Goal: Transaction & Acquisition: Purchase product/service

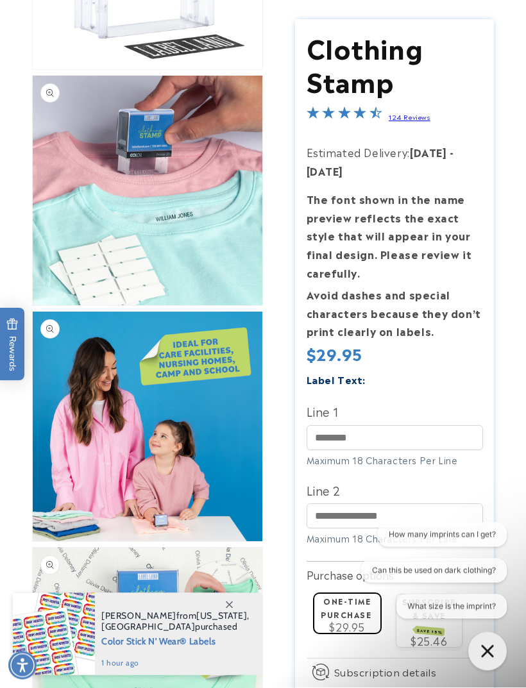
scroll to position [284, 0]
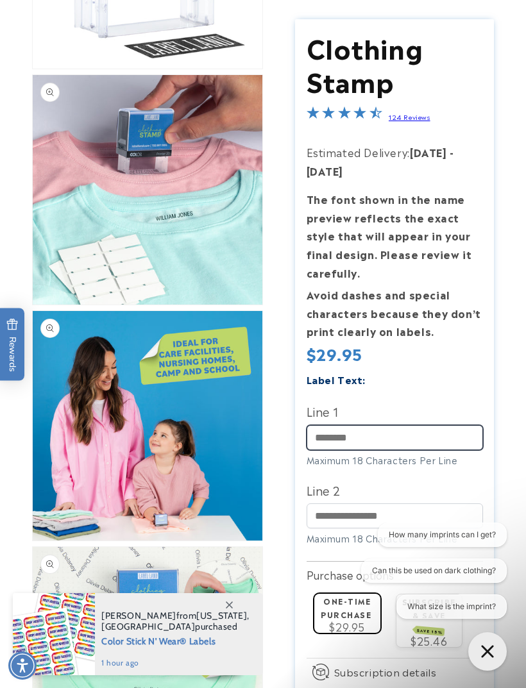
click at [326, 435] on input "Line 1" at bounding box center [395, 437] width 176 height 25
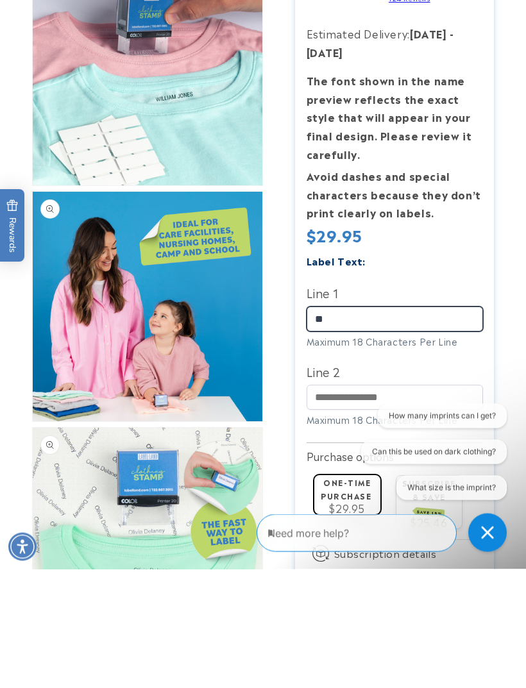
type input "**"
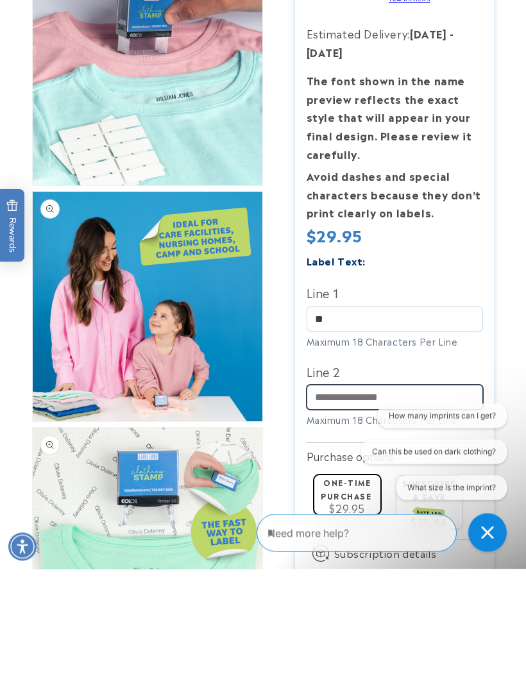
click at [323, 503] on input "Line 2" at bounding box center [395, 515] width 176 height 25
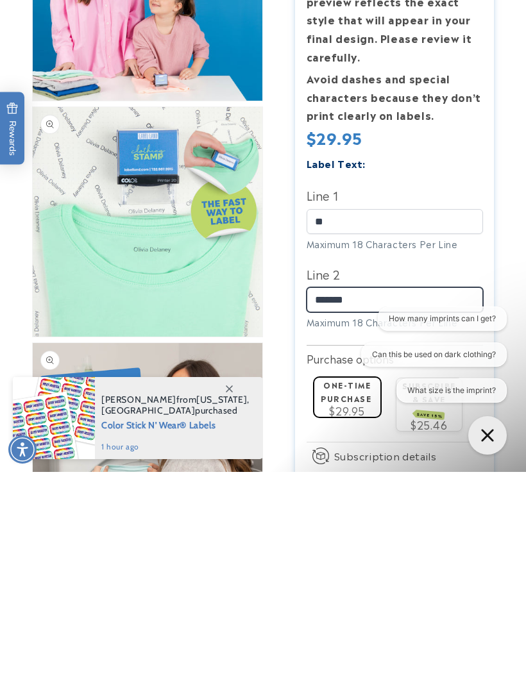
scroll to position [508, 0]
type input "*******"
click at [487, 436] on icon "Gorgias live chat" at bounding box center [487, 435] width 12 height 12
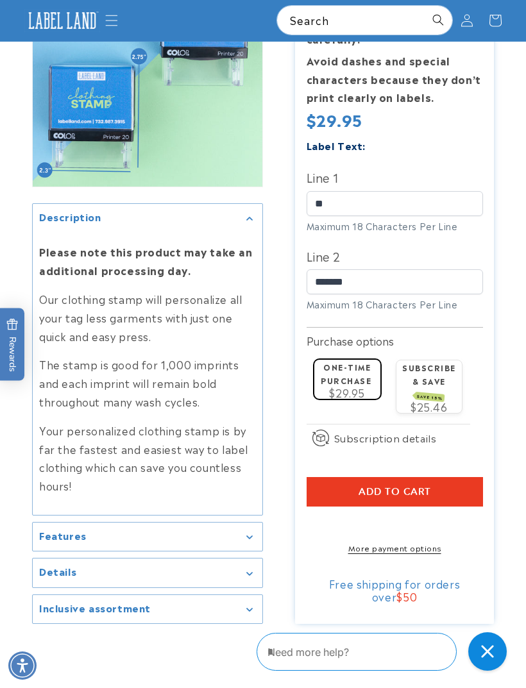
scroll to position [1581, 0]
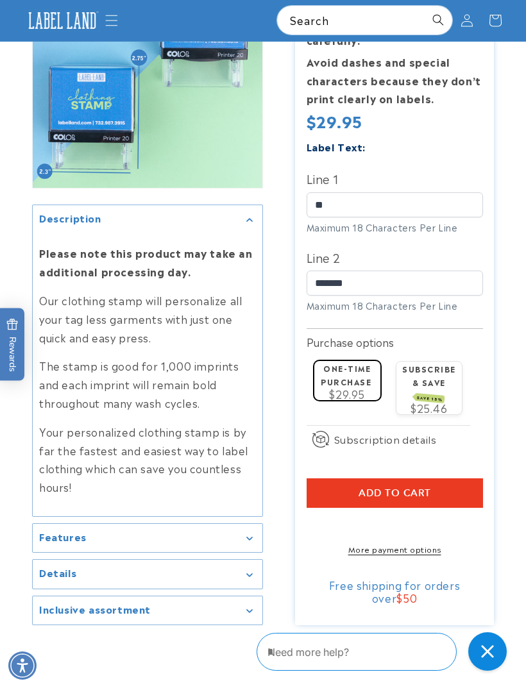
click at [245, 534] on div "Features" at bounding box center [147, 539] width 217 height 10
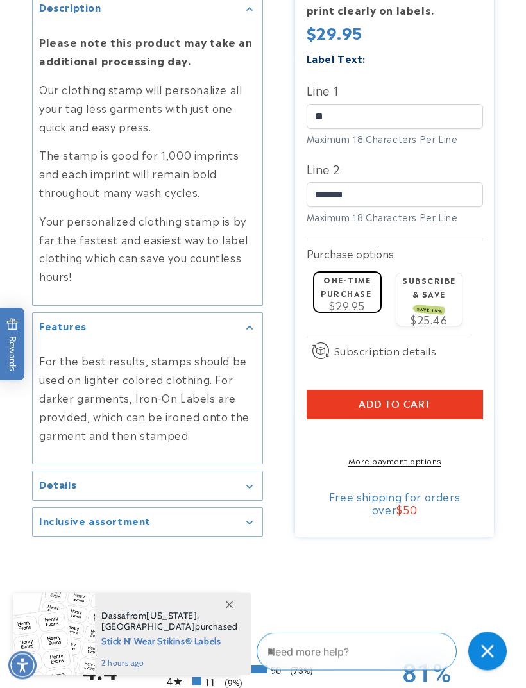
scroll to position [1792, 0]
click at [239, 481] on div "Details" at bounding box center [147, 486] width 217 height 10
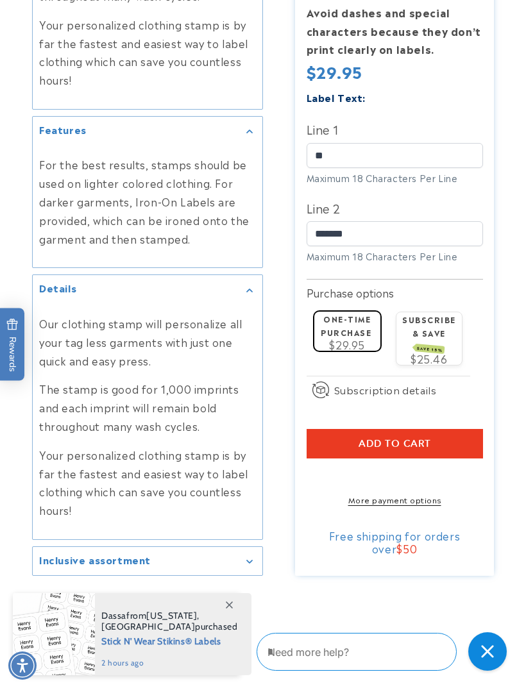
scroll to position [1989, 0]
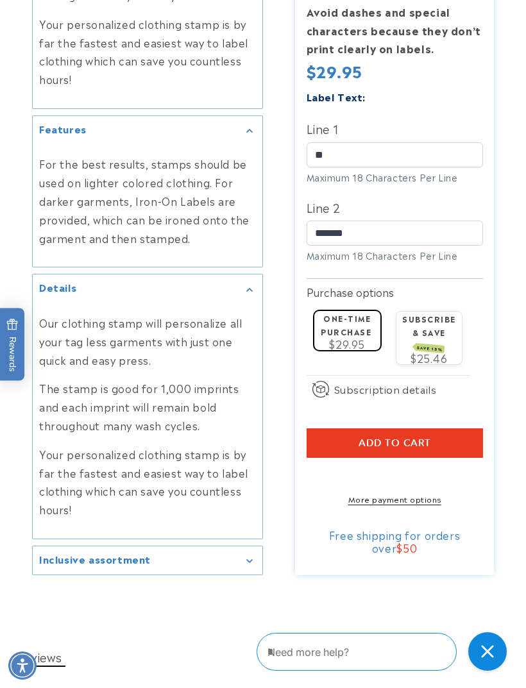
click at [237, 556] on div "Inclusive assortment" at bounding box center [147, 561] width 217 height 10
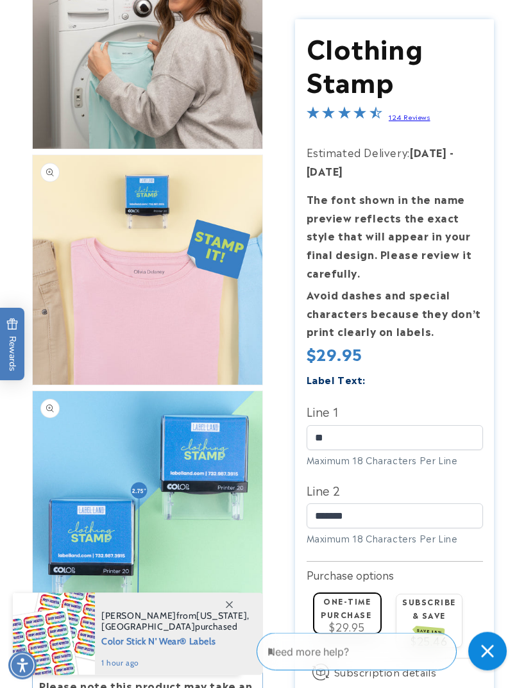
scroll to position [1149, 0]
click at [173, 632] on span "Beth from New York , United States purchased" at bounding box center [175, 622] width 148 height 22
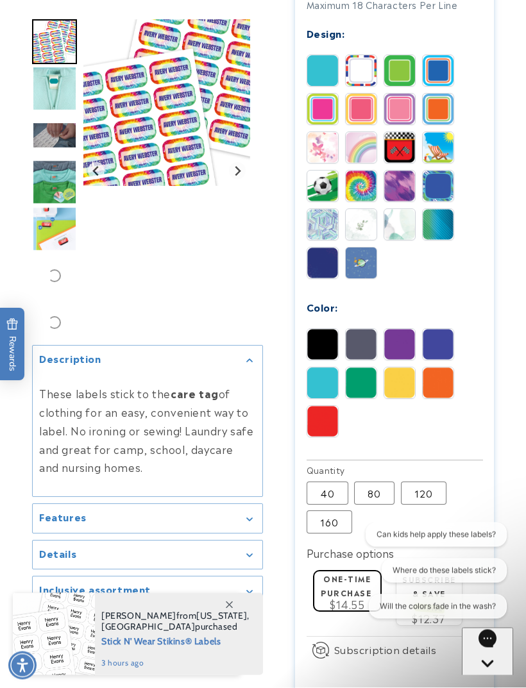
scroll to position [664, 0]
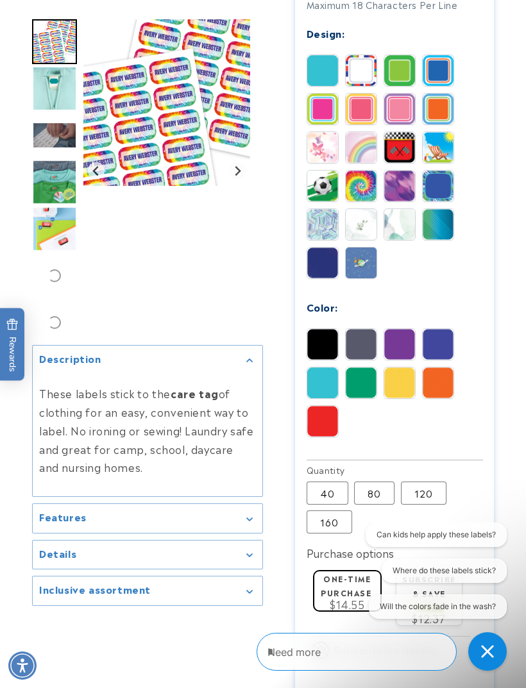
click at [321, 60] on img at bounding box center [322, 70] width 31 height 31
click at [321, 74] on img at bounding box center [322, 70] width 31 height 31
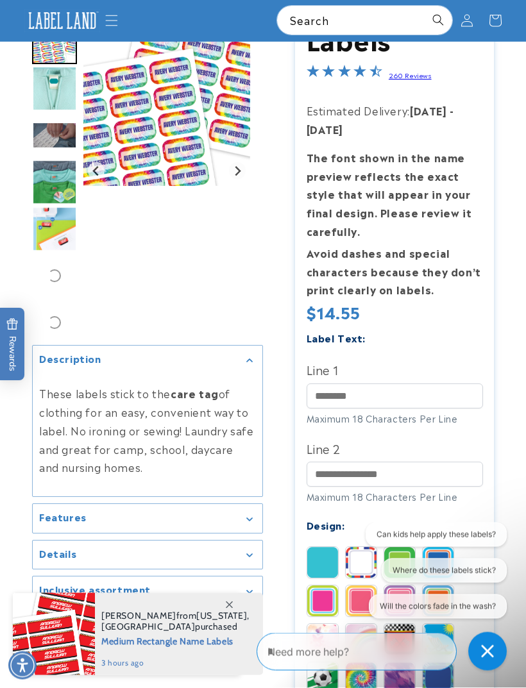
scroll to position [171, 0]
click at [46, 88] on img "Go to slide 2" at bounding box center [54, 88] width 45 height 45
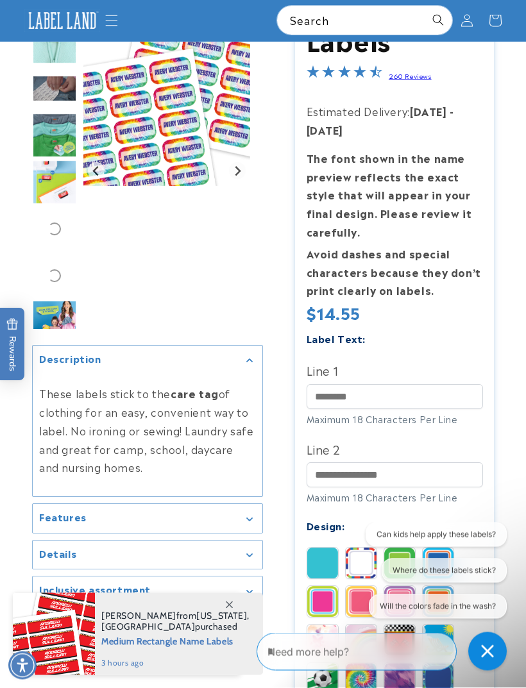
scroll to position [171, 0]
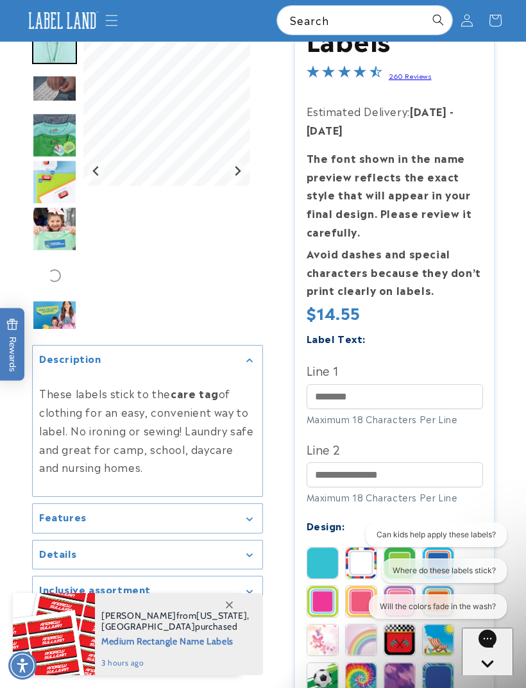
click at [56, 92] on img "Go to slide 3" at bounding box center [54, 88] width 45 height 26
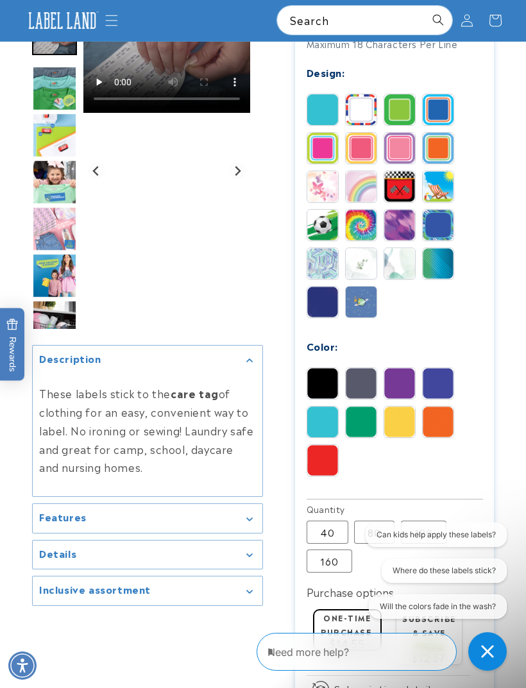
scroll to position [624, 0]
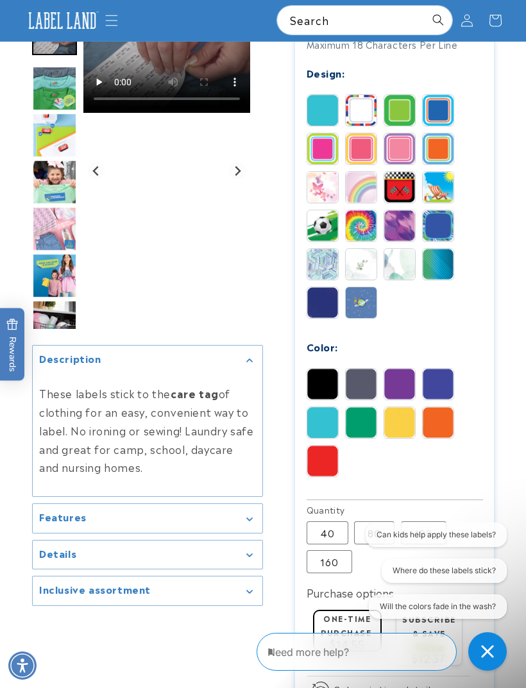
click at [359, 106] on img at bounding box center [361, 110] width 31 height 31
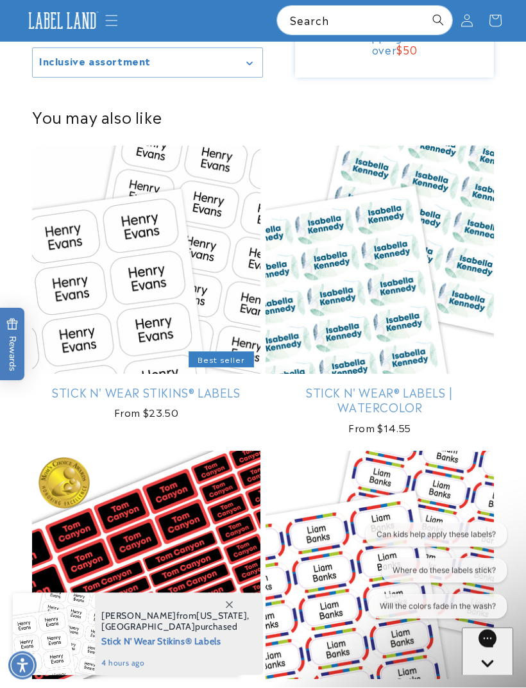
scroll to position [1346, 0]
click at [145, 400] on link "Stick N' Wear Stikins® Labels" at bounding box center [146, 392] width 228 height 15
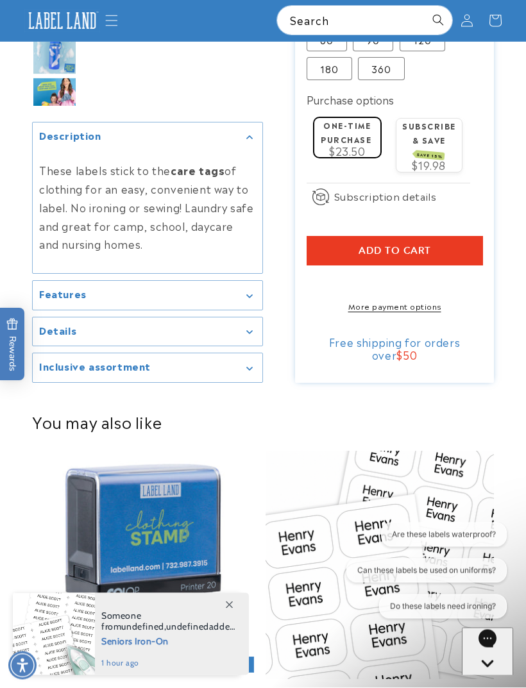
scroll to position [675, 0]
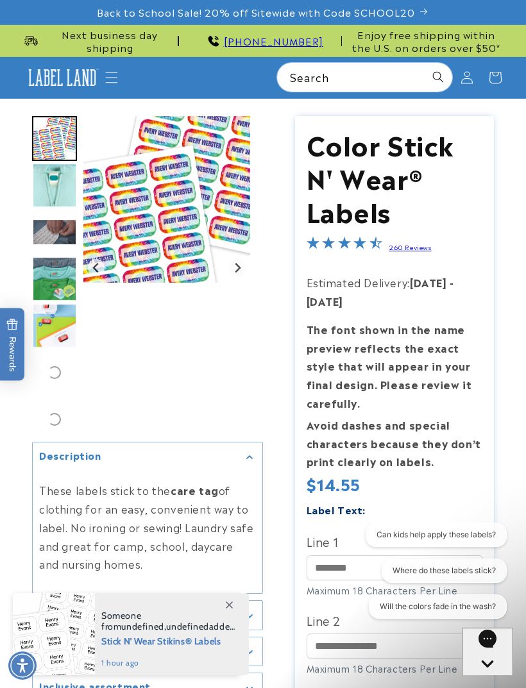
click at [53, 275] on img "Go to slide 4" at bounding box center [54, 279] width 45 height 45
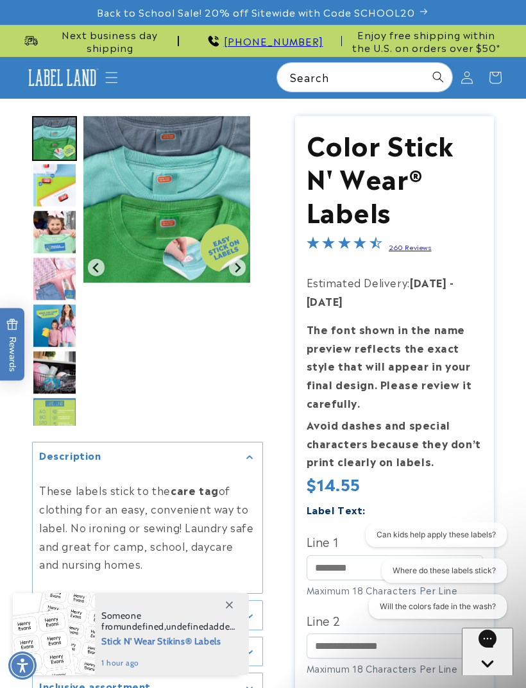
click at [74, 180] on img "Go to slide 5" at bounding box center [54, 185] width 45 height 45
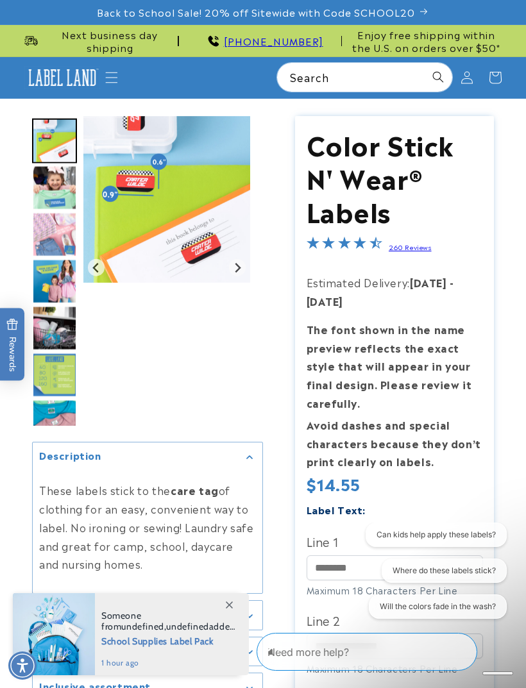
click at [60, 415] on img "Go to slide 11" at bounding box center [54, 422] width 45 height 45
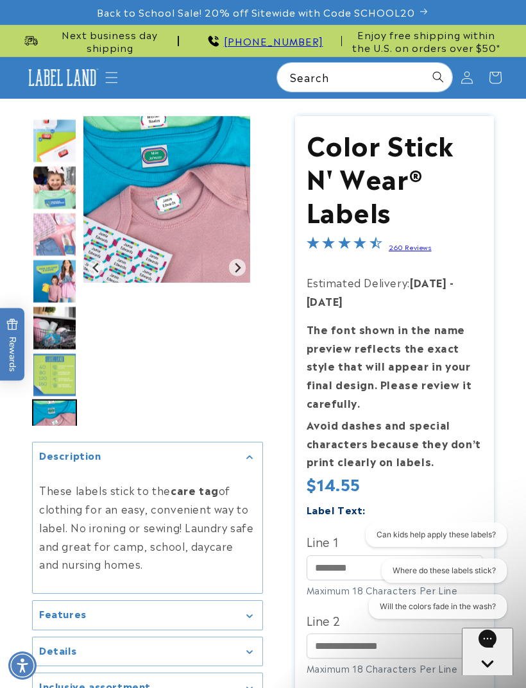
click at [59, 373] on img "Go to slide 10" at bounding box center [54, 375] width 45 height 45
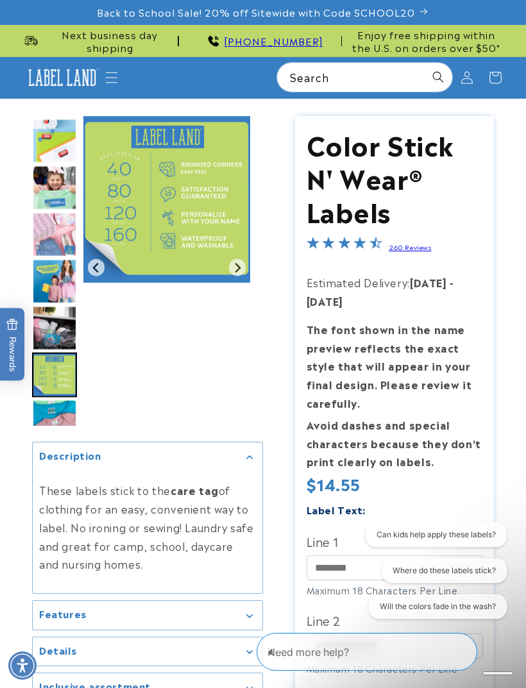
click at [63, 325] on img "Go to slide 9" at bounding box center [54, 328] width 45 height 45
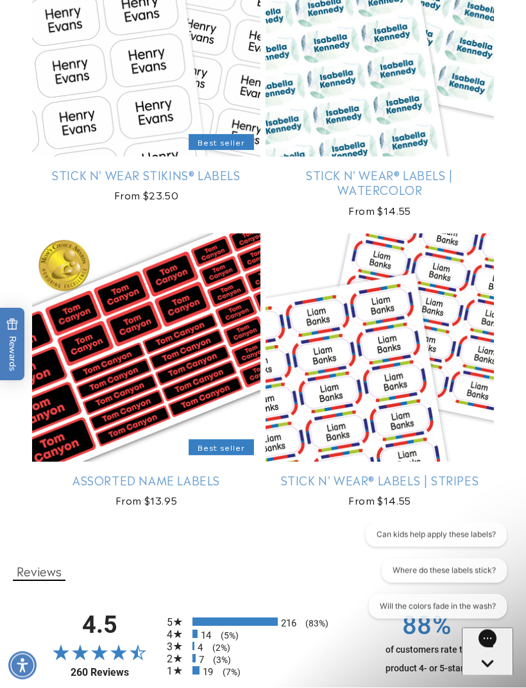
scroll to position [1641, 0]
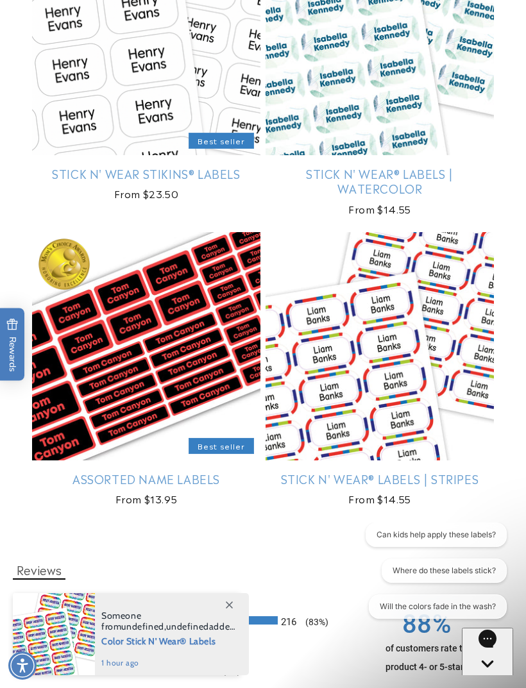
click at [163, 471] on link "Assorted Name Labels" at bounding box center [146, 478] width 228 height 15
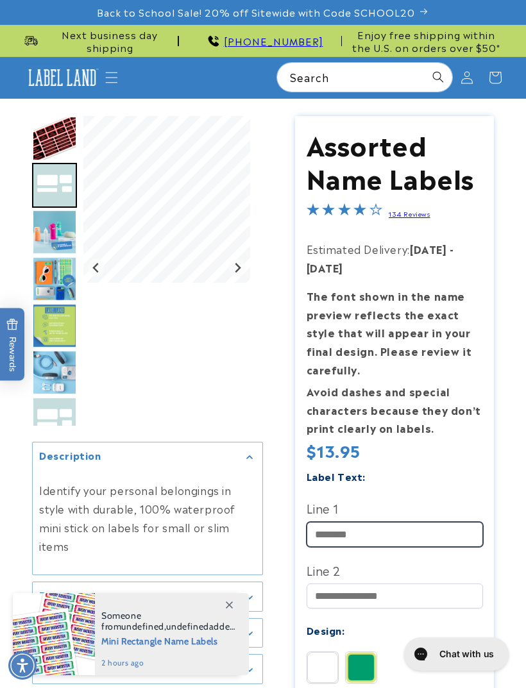
click at [331, 523] on input "Line 1" at bounding box center [395, 534] width 176 height 25
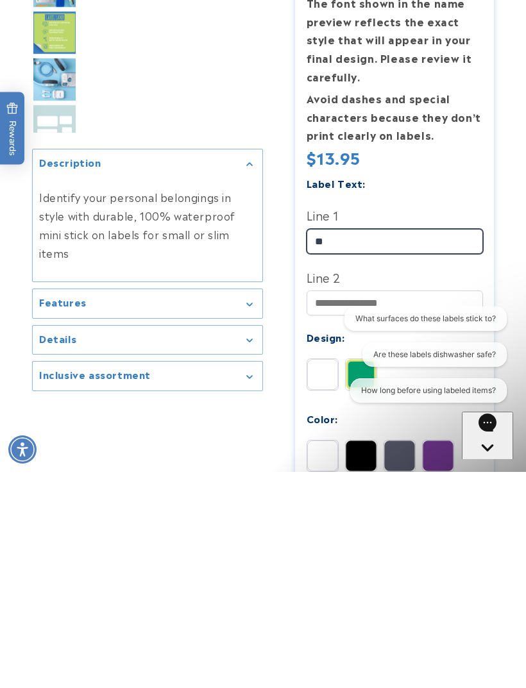
type input "**"
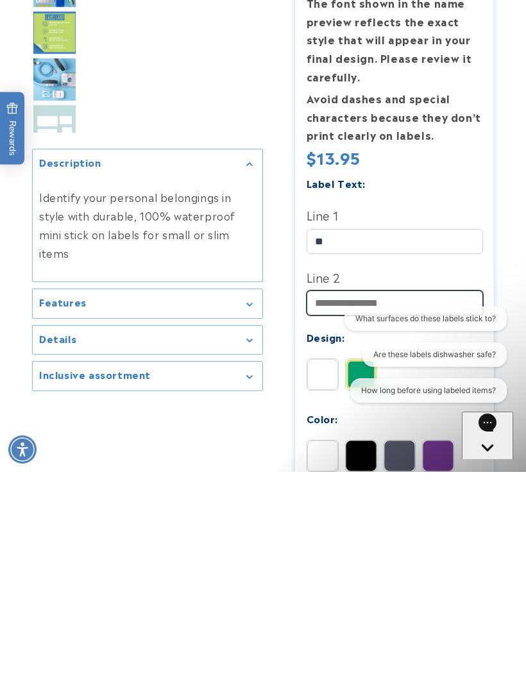
click at [329, 507] on input "Line 2" at bounding box center [395, 519] width 176 height 25
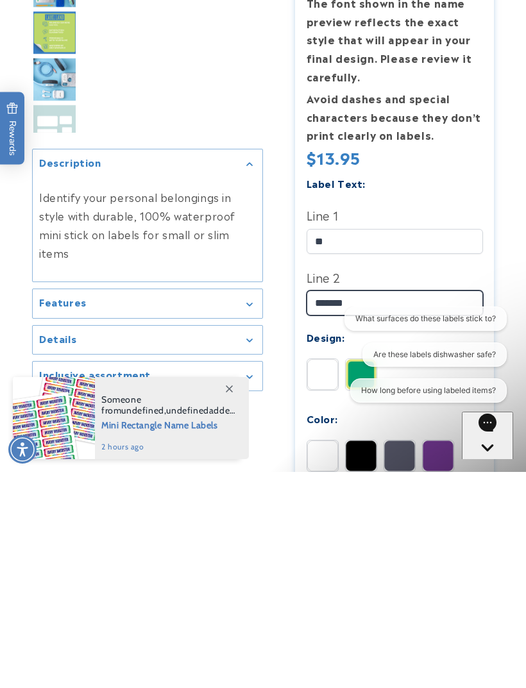
type input "*******"
click at [322, 575] on img at bounding box center [322, 590] width 31 height 31
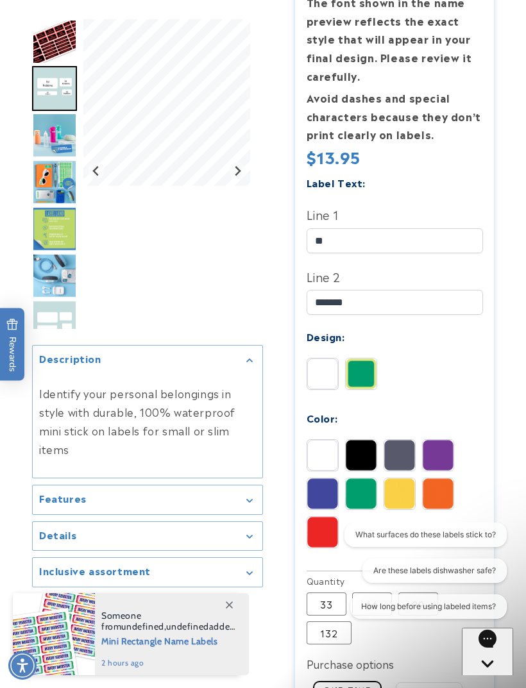
click at [326, 456] on img at bounding box center [322, 455] width 31 height 31
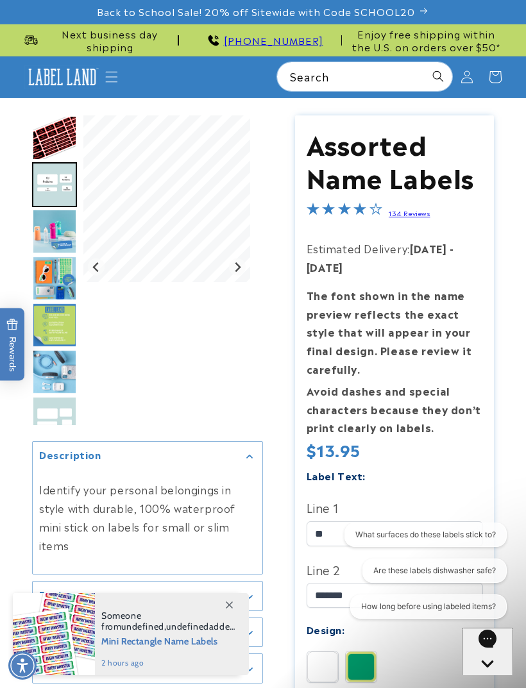
scroll to position [0, 0]
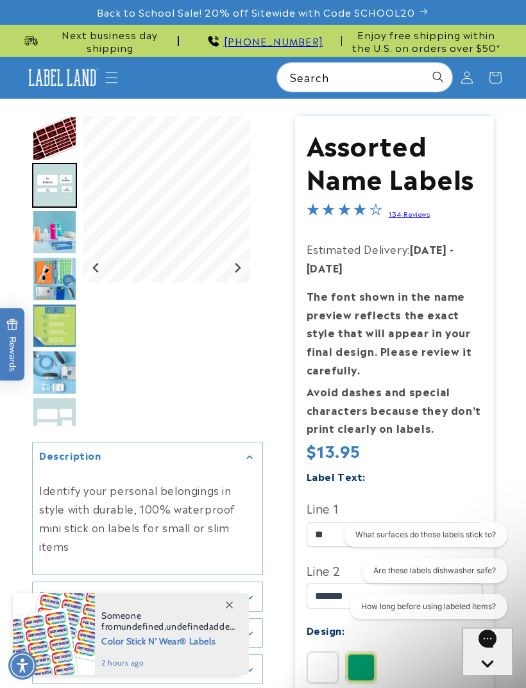
click at [463, 538] on button "What surfaces do these labels stick to?" at bounding box center [425, 535] width 162 height 24
